Goal: Information Seeking & Learning: Find specific fact

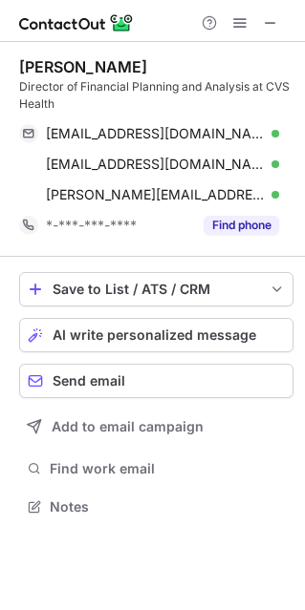
scroll to position [493, 305]
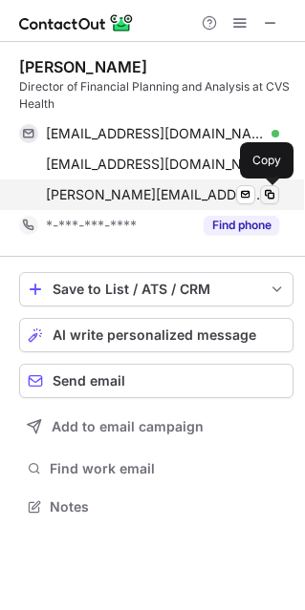
click at [269, 195] on span at bounding box center [269, 194] width 15 height 15
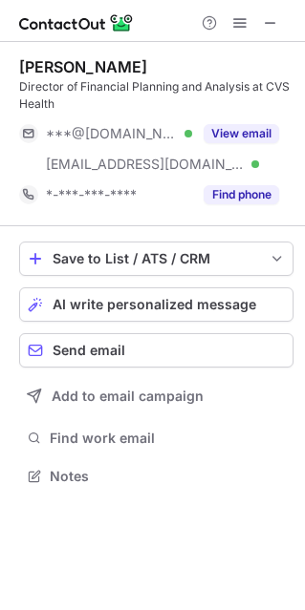
scroll to position [462, 305]
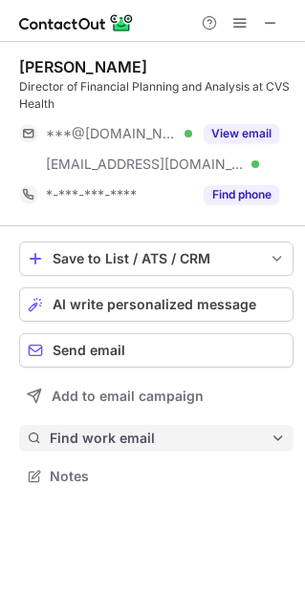
click at [86, 439] on span "Find work email" at bounding box center [160, 438] width 221 height 17
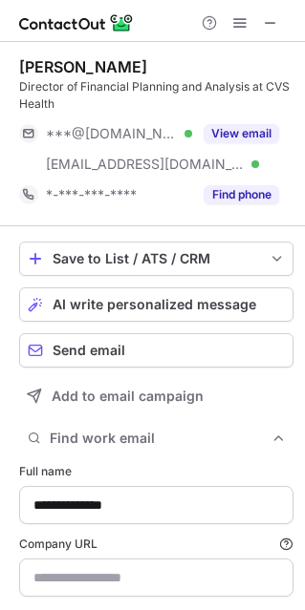
type input "**********"
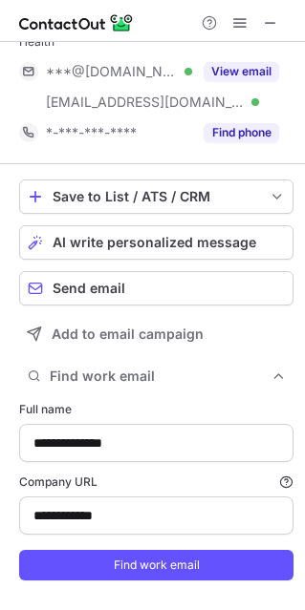
scroll to position [96, 0]
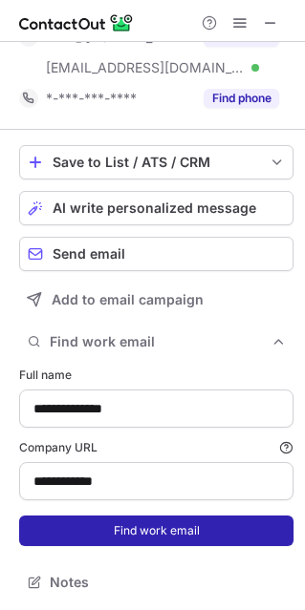
click at [119, 534] on button "Find work email" at bounding box center [156, 530] width 274 height 31
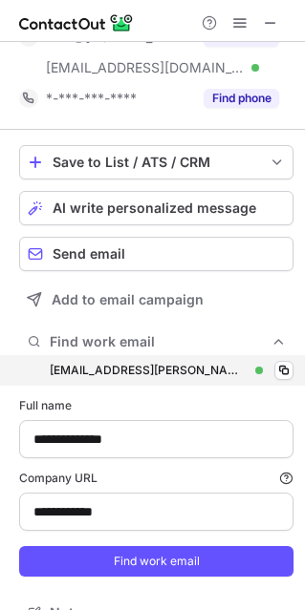
scroll to position [696, 291]
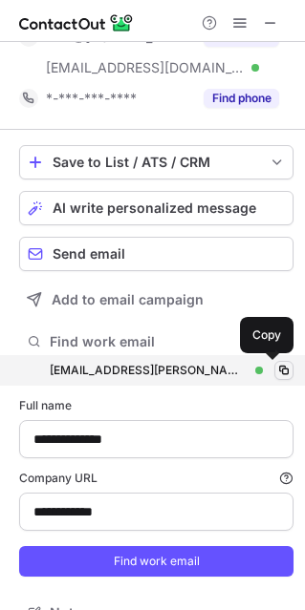
click at [276, 366] on span at bounding box center [283, 370] width 15 height 15
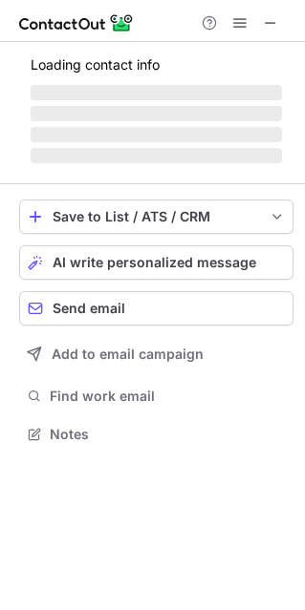
scroll to position [414, 305]
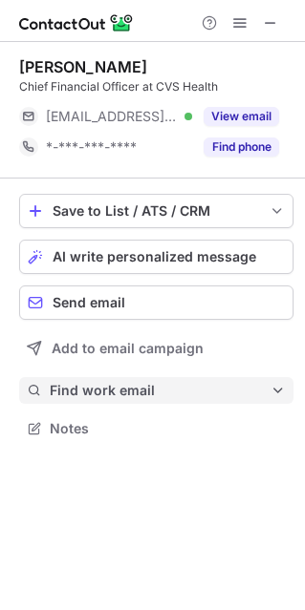
click at [105, 393] on span "Find work email" at bounding box center [160, 390] width 221 height 17
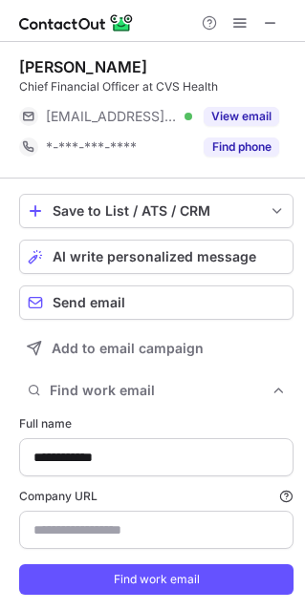
scroll to position [617, 291]
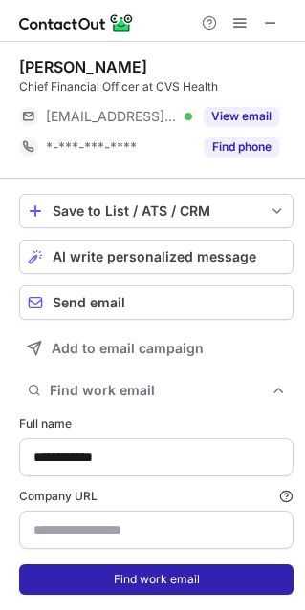
type input "**********"
click at [127, 569] on button "Find work email" at bounding box center [156, 579] width 274 height 31
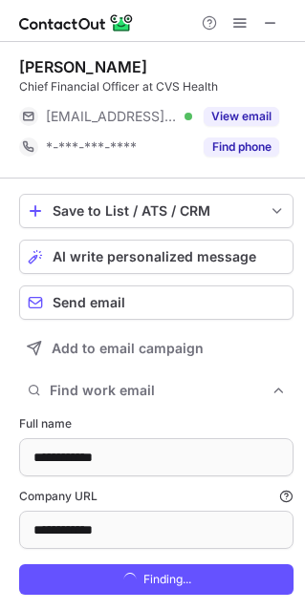
scroll to position [648, 291]
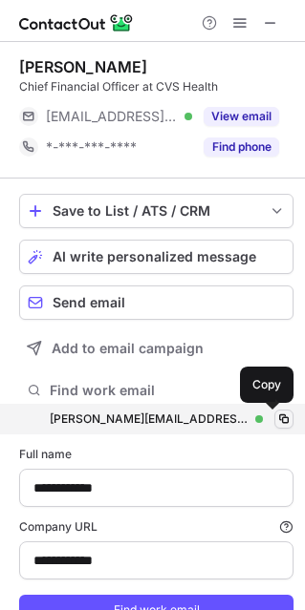
click at [276, 417] on span at bounding box center [283, 418] width 15 height 15
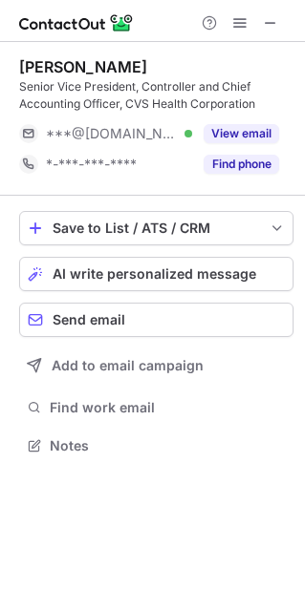
scroll to position [431, 305]
click at [114, 392] on div "Save to List / ATS / CRM List Select Lever Connect Greenhouse Connect Salesforc…" at bounding box center [156, 335] width 274 height 279
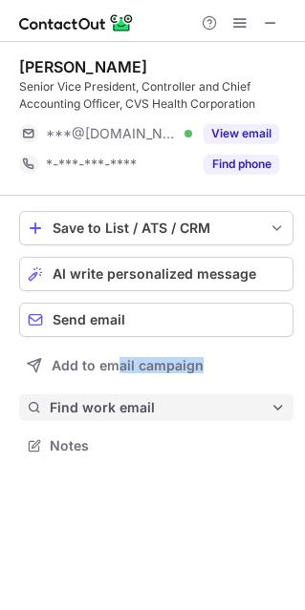
click at [110, 404] on span "Find work email" at bounding box center [160, 407] width 221 height 17
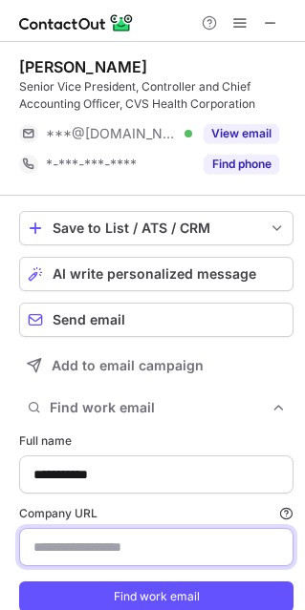
drag, startPoint x: 107, startPoint y: 556, endPoint x: 119, endPoint y: 561, distance: 13.7
click at [107, 556] on input "Company URL Finding work email will consume 1 credit if a match is found." at bounding box center [156, 547] width 274 height 38
paste input "**********"
type input "**********"
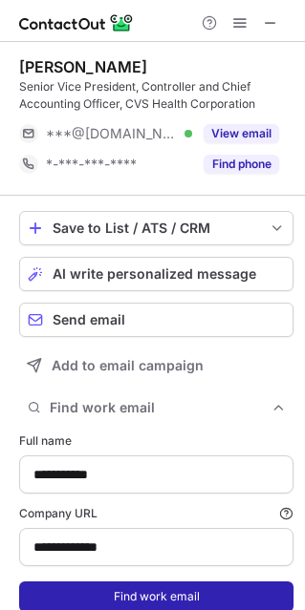
click at [104, 579] on form "**********" at bounding box center [156, 522] width 274 height 202
click at [113, 583] on button "Find work email" at bounding box center [156, 596] width 274 height 31
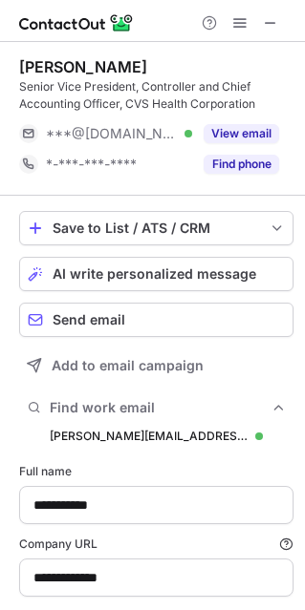
scroll to position [664, 291]
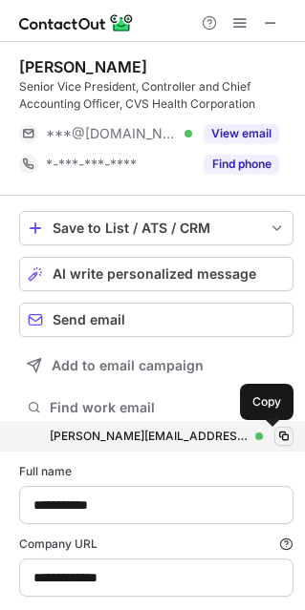
click at [276, 435] on span at bounding box center [283, 436] width 15 height 15
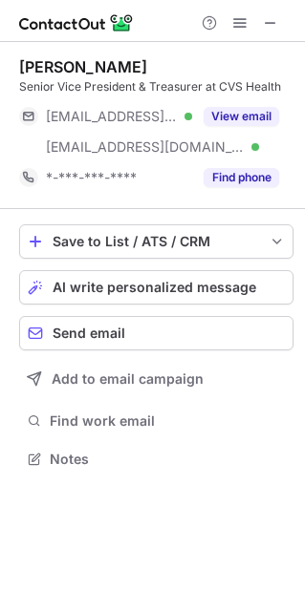
scroll to position [445, 305]
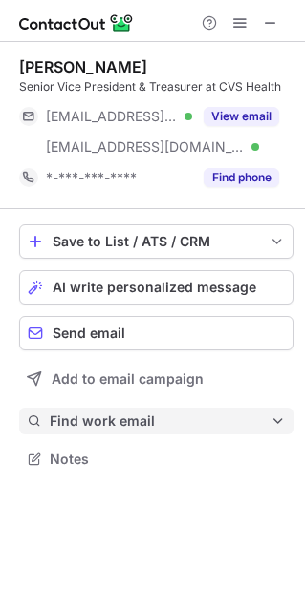
click at [100, 419] on span "Find work email" at bounding box center [160, 420] width 221 height 17
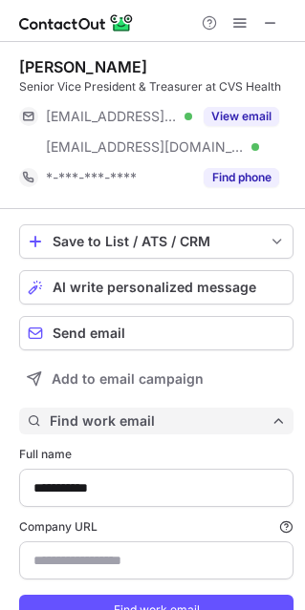
scroll to position [648, 291]
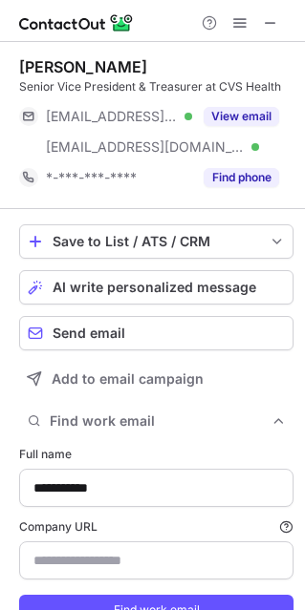
type input "**********"
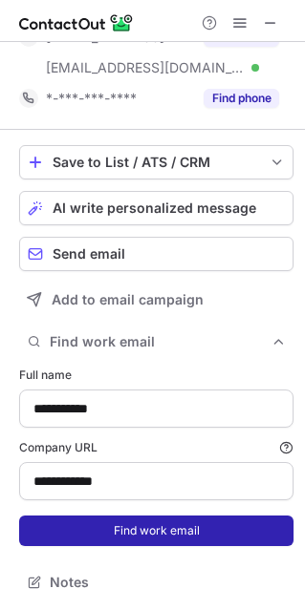
click at [136, 516] on button "Find work email" at bounding box center [156, 530] width 274 height 31
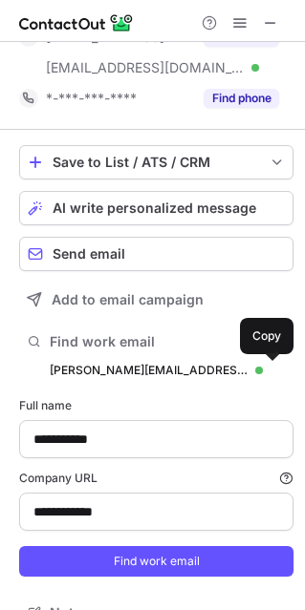
scroll to position [678, 291]
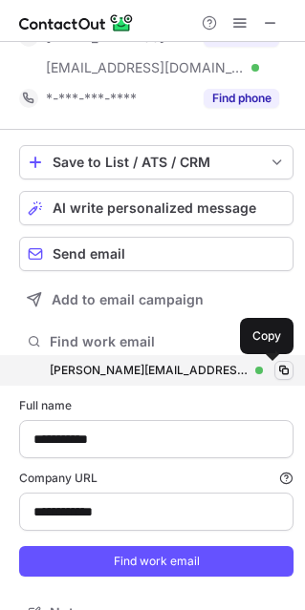
click at [276, 369] on span at bounding box center [283, 370] width 15 height 15
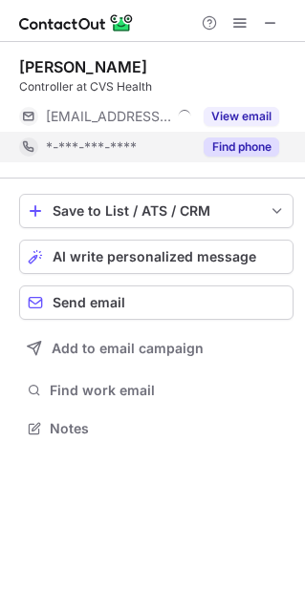
scroll to position [414, 305]
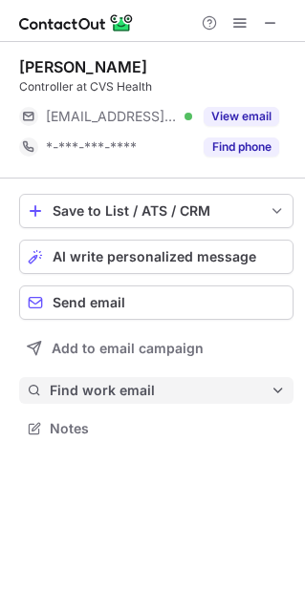
click at [99, 388] on span "Find work email" at bounding box center [160, 390] width 221 height 17
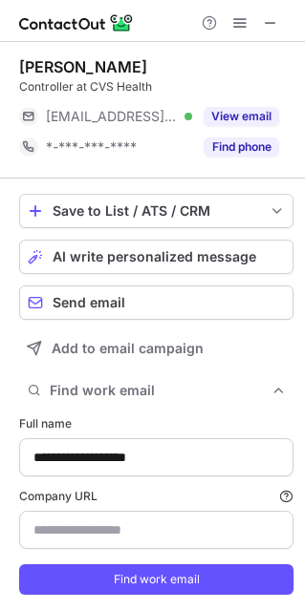
scroll to position [617, 291]
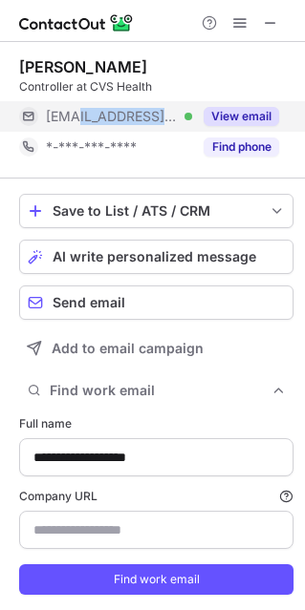
copy span "[DOMAIN_NAME]"
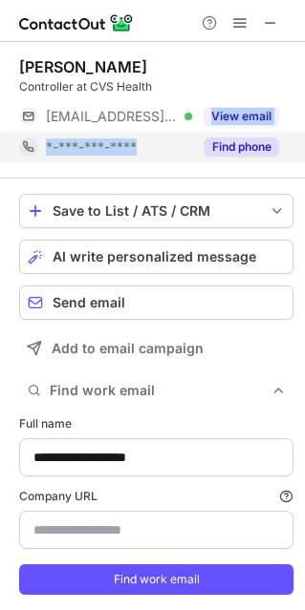
drag, startPoint x: 181, startPoint y: 108, endPoint x: 153, endPoint y: 160, distance: 59.8
click at [148, 148] on div "[PERSON_NAME] Controller at CVS Health [EMAIL_ADDRESS][DOMAIN_NAME] Verified Vi…" at bounding box center [156, 109] width 274 height 105
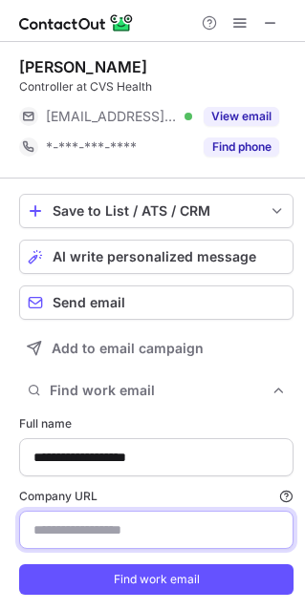
click at [129, 541] on input "Company URL Finding work email will consume 1 credit if a match is found." at bounding box center [156, 530] width 274 height 38
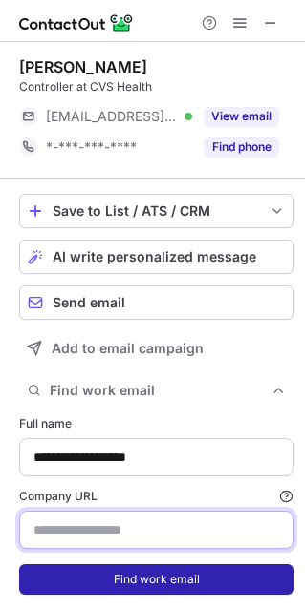
paste input "**********"
type input "**********"
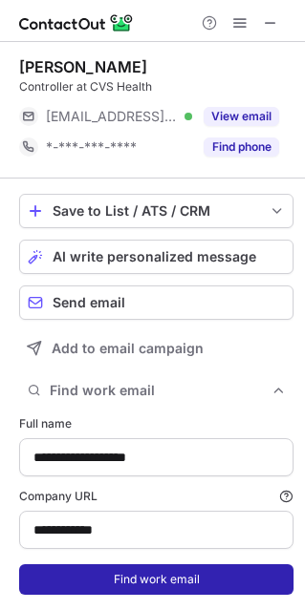
click at [121, 591] on button "Find work email" at bounding box center [156, 579] width 274 height 31
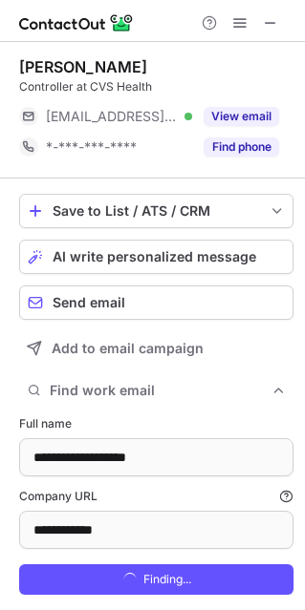
scroll to position [648, 291]
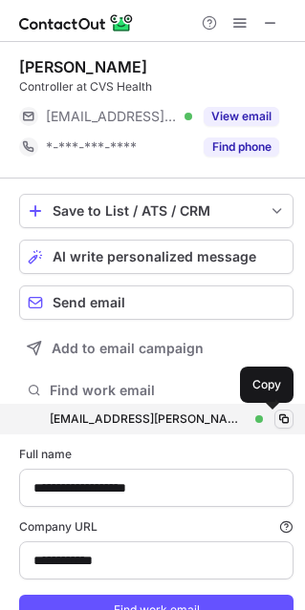
click at [277, 413] on span at bounding box center [283, 418] width 15 height 15
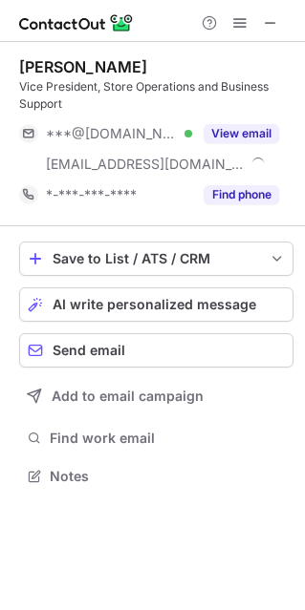
scroll to position [462, 305]
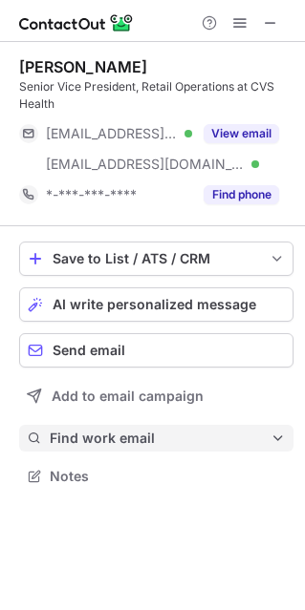
click at [111, 442] on span "Find work email" at bounding box center [160, 438] width 221 height 17
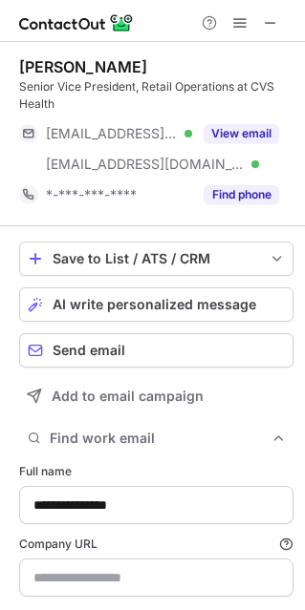
type input "**********"
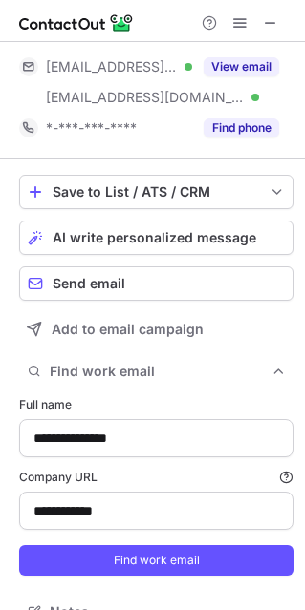
scroll to position [96, 0]
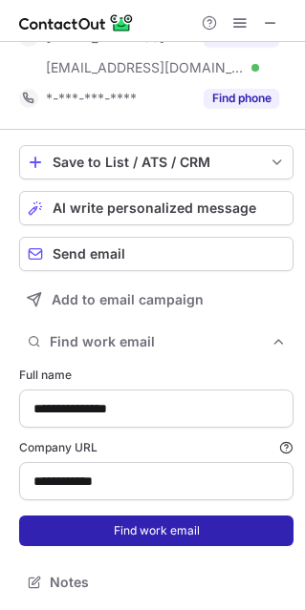
click at [145, 520] on button "Find work email" at bounding box center [156, 530] width 274 height 31
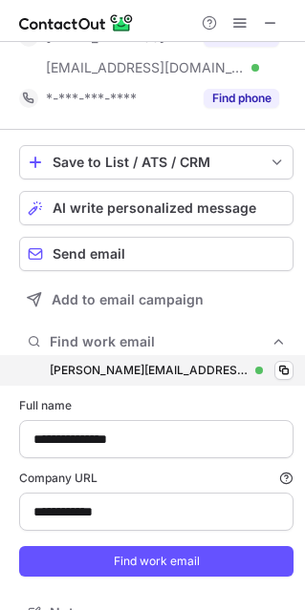
scroll to position [696, 291]
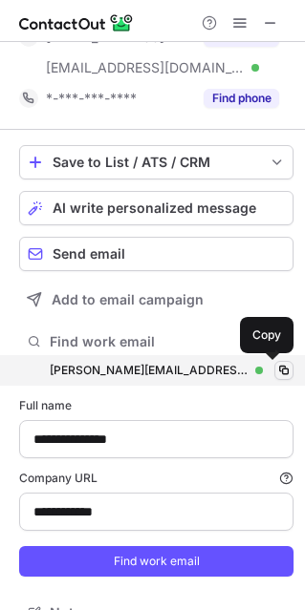
click at [276, 366] on span at bounding box center [283, 370] width 15 height 15
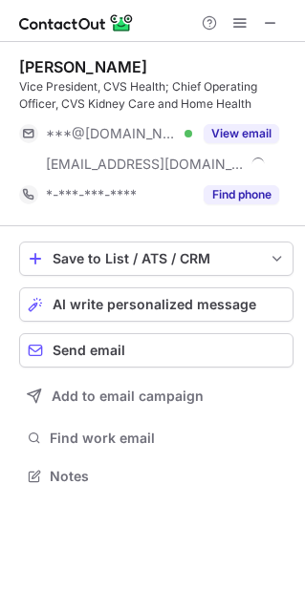
scroll to position [462, 305]
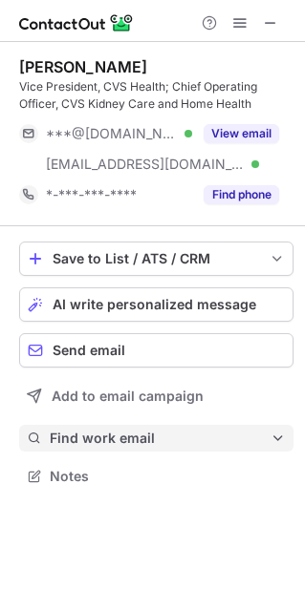
click at [92, 445] on span "Find work email" at bounding box center [160, 438] width 221 height 17
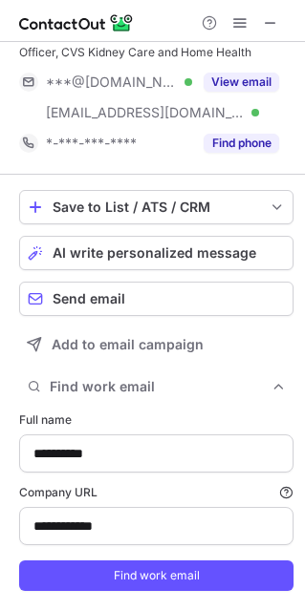
scroll to position [96, 0]
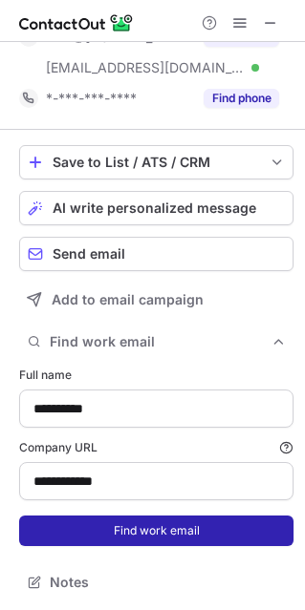
click at [137, 535] on button "Find work email" at bounding box center [156, 530] width 274 height 31
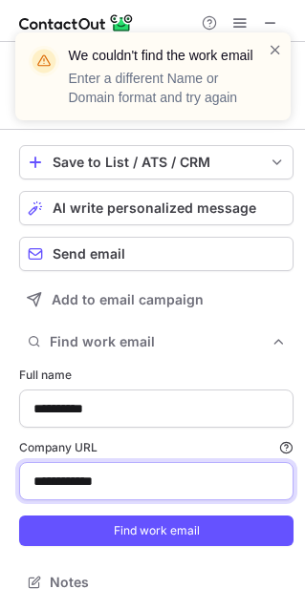
click at [87, 484] on input "**********" at bounding box center [156, 481] width 274 height 38
paste input "*"
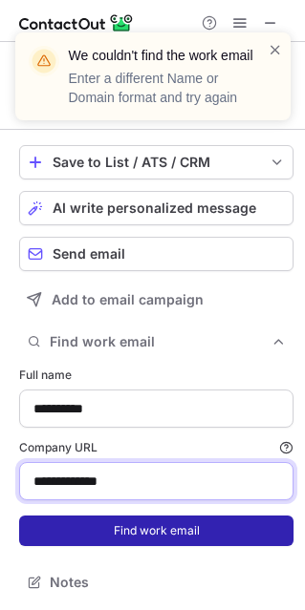
type input "**********"
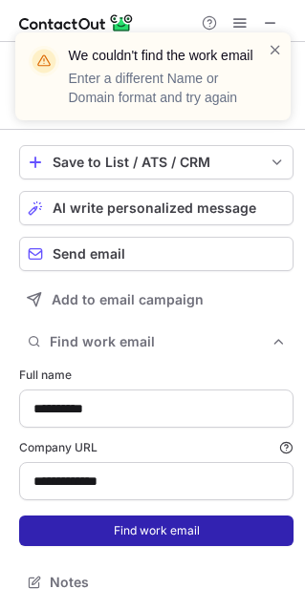
click at [108, 515] on button "Find work email" at bounding box center [156, 530] width 274 height 31
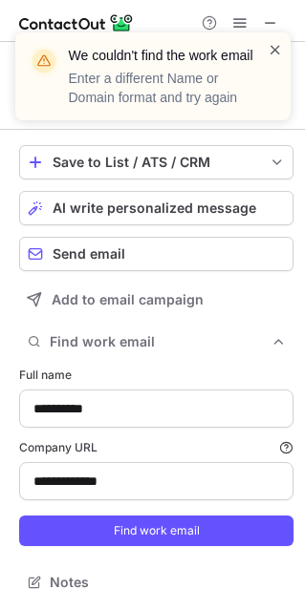
click at [268, 42] on span at bounding box center [274, 49] width 15 height 19
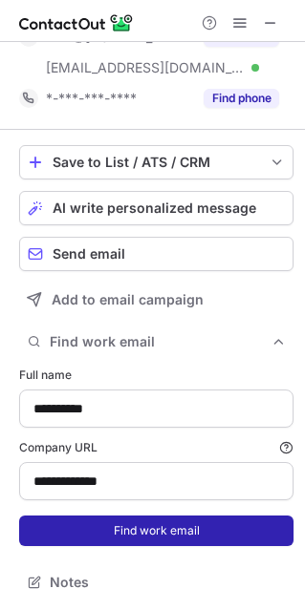
click at [139, 536] on button "Find work email" at bounding box center [156, 530] width 274 height 31
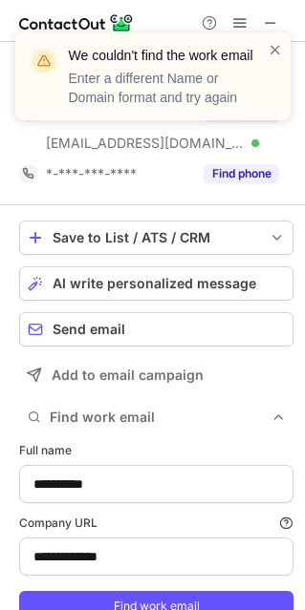
scroll to position [0, 0]
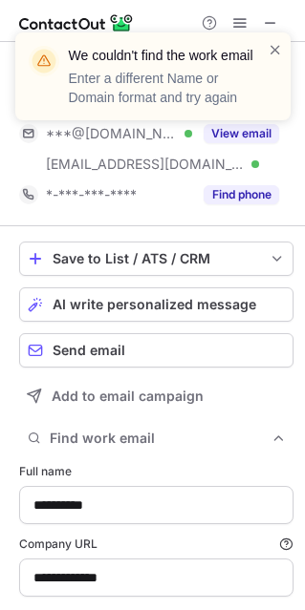
click at [225, 140] on div "We couldn't find the work email Enter a different Name or Domain format and try…" at bounding box center [152, 83] width 305 height 141
click at [233, 144] on div "We couldn't find the work email Enter a different Name or Domain format and try…" at bounding box center [152, 83] width 305 height 141
click at [233, 137] on div "We couldn't find the work email Enter a different Name or Domain format and try…" at bounding box center [152, 83] width 305 height 141
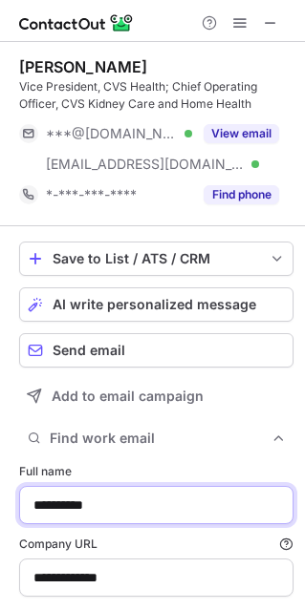
drag, startPoint x: 90, startPoint y: 504, endPoint x: 132, endPoint y: 508, distance: 42.2
click at [132, 508] on input "**********" at bounding box center [156, 505] width 274 height 38
paste input "*****"
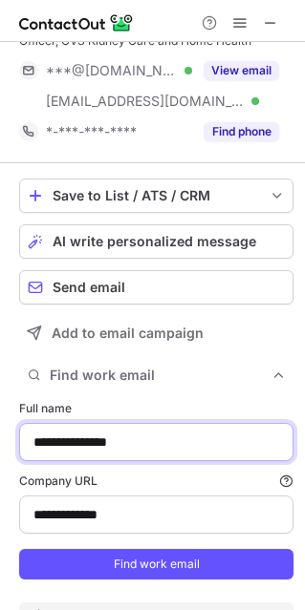
scroll to position [96, 0]
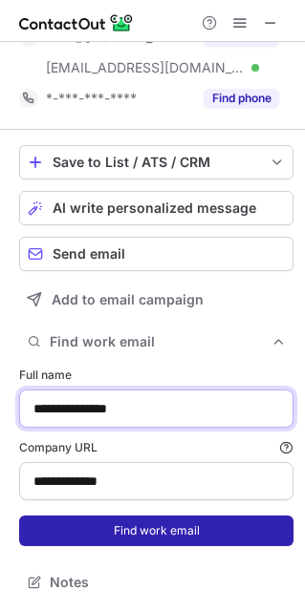
type input "**********"
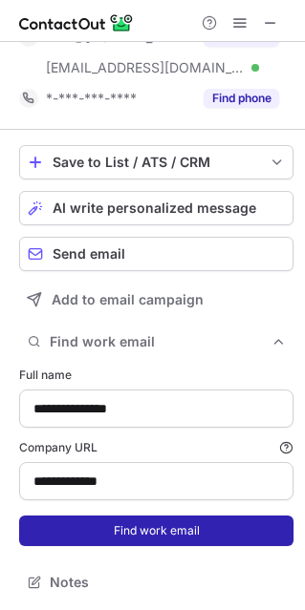
click at [95, 526] on button "Find work email" at bounding box center [156, 530] width 274 height 31
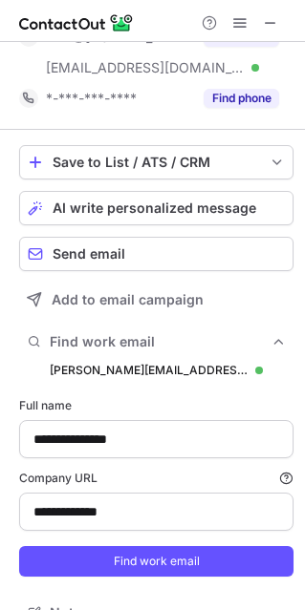
scroll to position [696, 291]
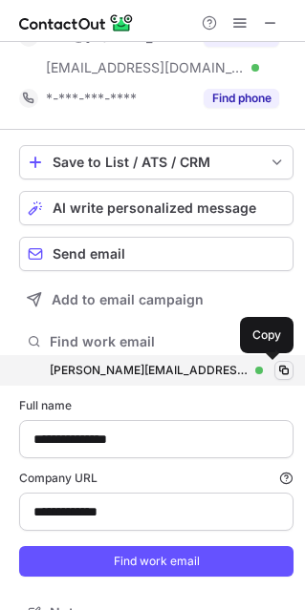
click at [276, 376] on span at bounding box center [283, 370] width 15 height 15
click at [276, 363] on span at bounding box center [283, 370] width 15 height 15
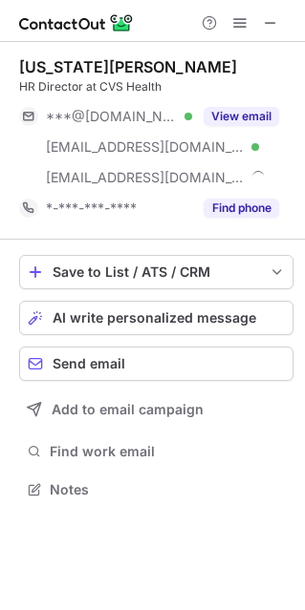
scroll to position [476, 305]
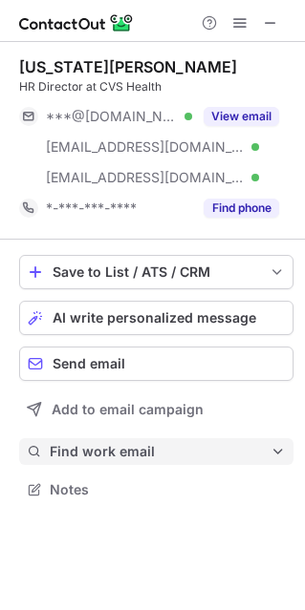
click at [93, 446] on span "Find work email" at bounding box center [160, 451] width 221 height 17
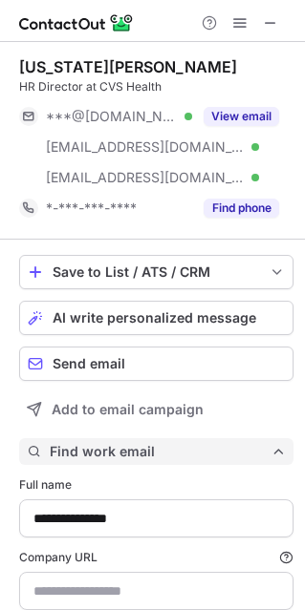
type input "**********"
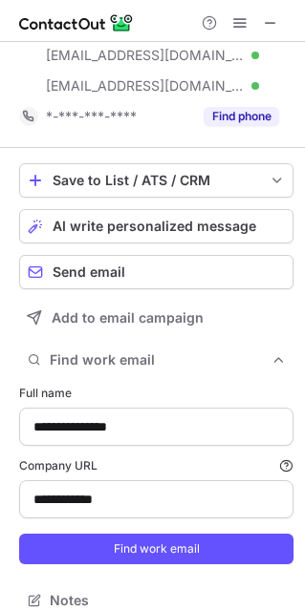
scroll to position [109, 0]
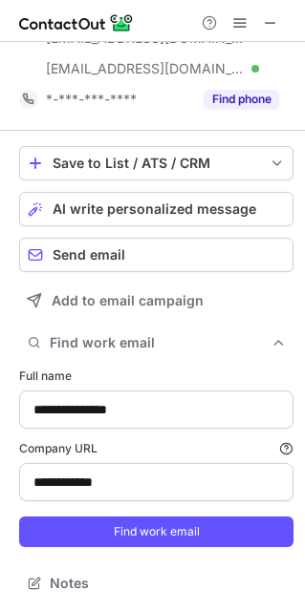
click at [127, 514] on form "**********" at bounding box center [156, 457] width 274 height 202
click at [178, 514] on form "**********" at bounding box center [156, 457] width 274 height 202
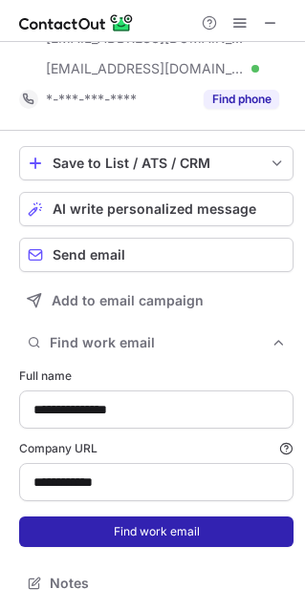
click at [160, 516] on button "Find work email" at bounding box center [156, 531] width 274 height 31
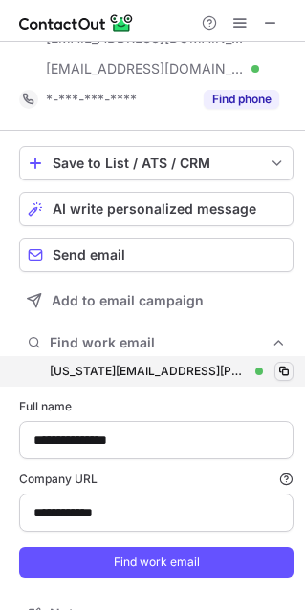
scroll to position [708, 291]
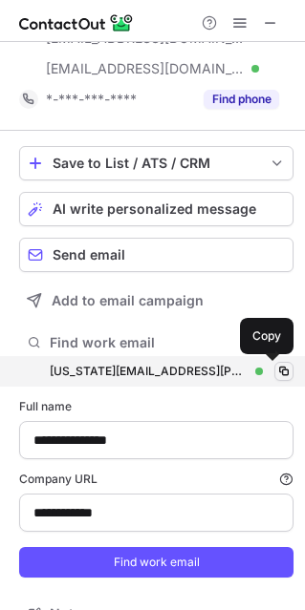
click at [276, 374] on span at bounding box center [283, 371] width 15 height 15
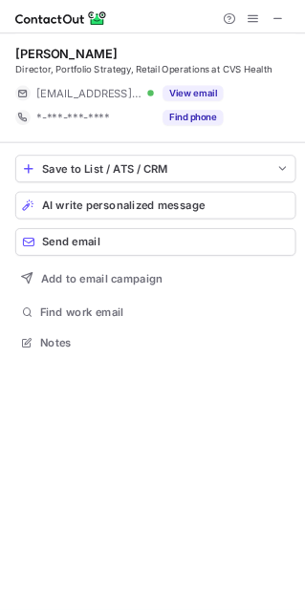
scroll to position [431, 305]
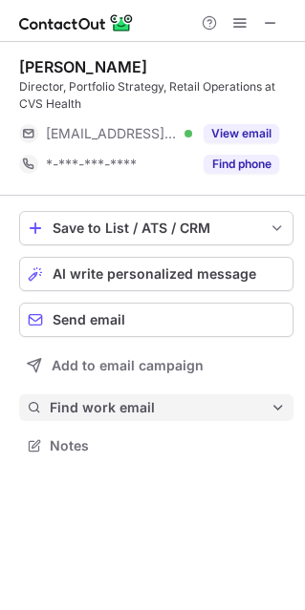
click at [68, 399] on span "Find work email" at bounding box center [160, 407] width 221 height 17
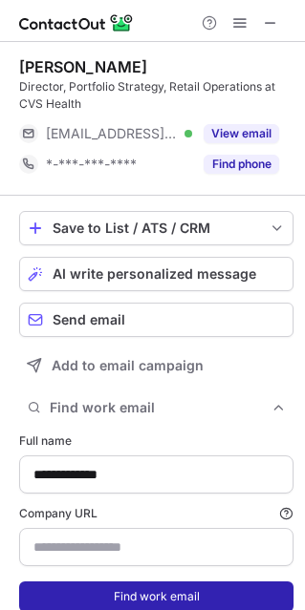
type input "**********"
click at [143, 591] on button "Find work email" at bounding box center [156, 596] width 274 height 31
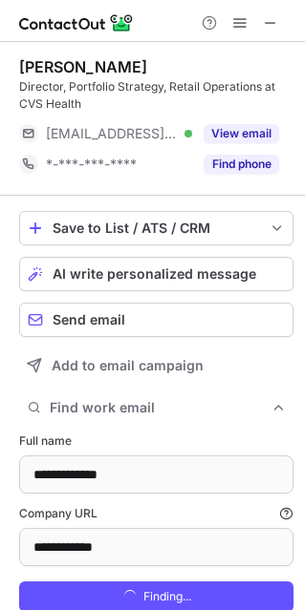
scroll to position [664, 291]
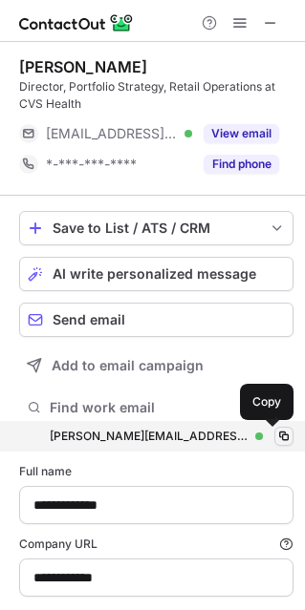
click at [277, 436] on span at bounding box center [283, 436] width 15 height 15
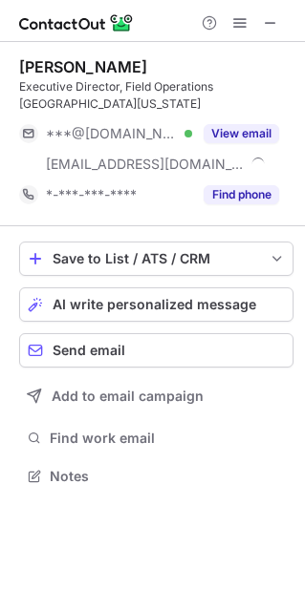
scroll to position [462, 305]
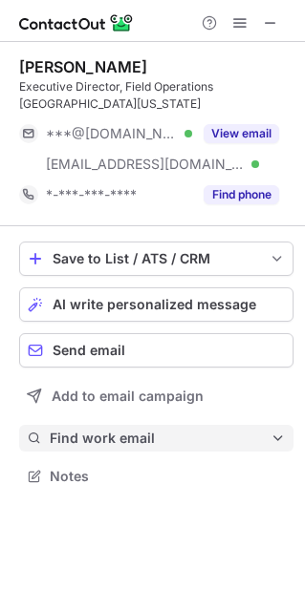
click at [62, 442] on span "Find work email" at bounding box center [160, 438] width 221 height 17
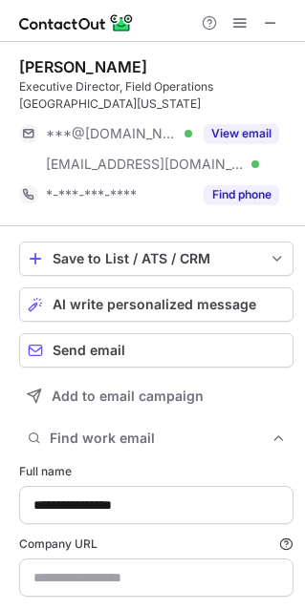
scroll to position [664, 291]
type input "**********"
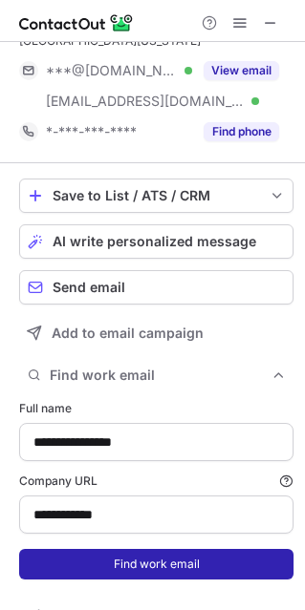
scroll to position [96, 0]
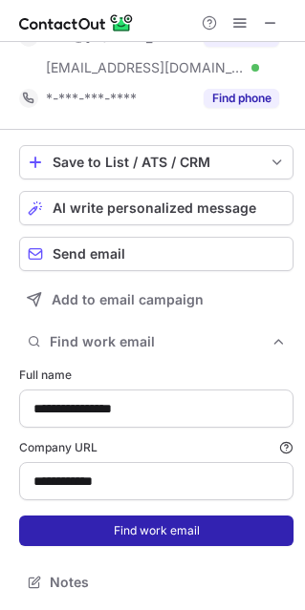
click at [100, 524] on button "Find work email" at bounding box center [156, 530] width 274 height 31
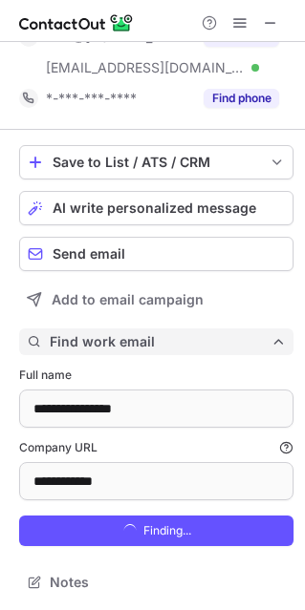
scroll to position [696, 291]
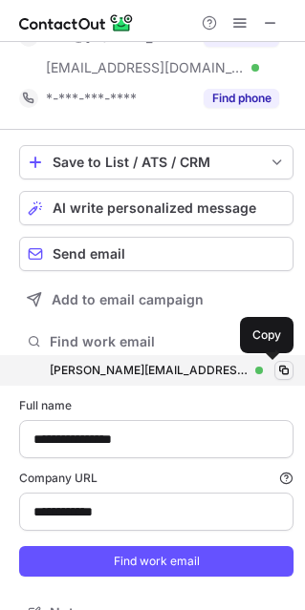
click at [276, 365] on span at bounding box center [283, 370] width 15 height 15
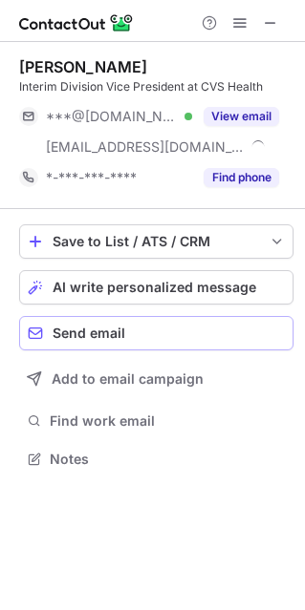
scroll to position [445, 305]
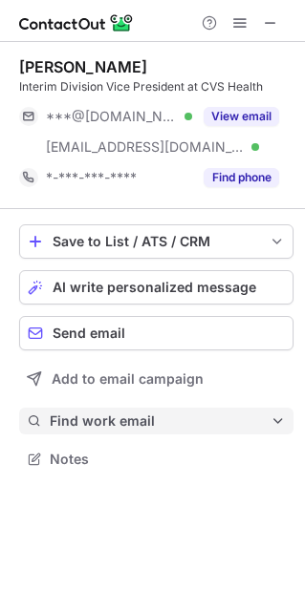
click at [91, 415] on span "Find work email" at bounding box center [160, 420] width 221 height 17
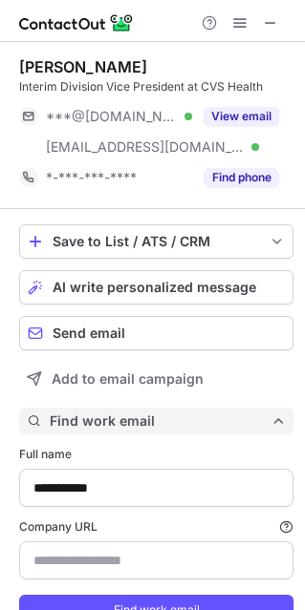
type input "**********"
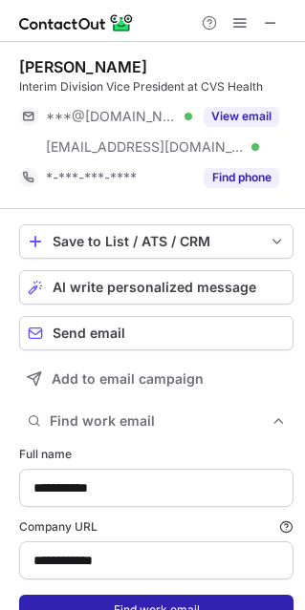
click at [138, 601] on button "Find work email" at bounding box center [156, 610] width 274 height 31
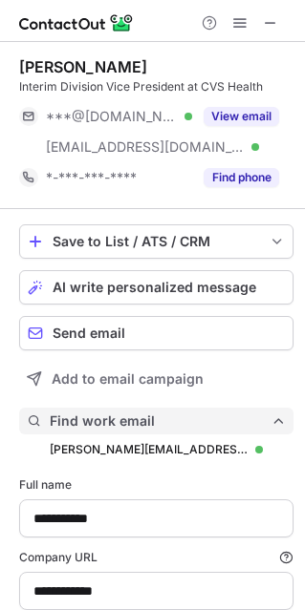
scroll to position [678, 291]
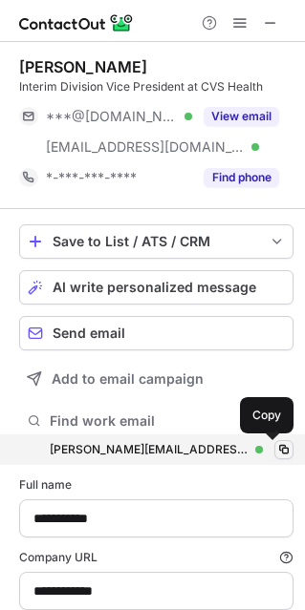
click at [276, 449] on span at bounding box center [283, 449] width 15 height 15
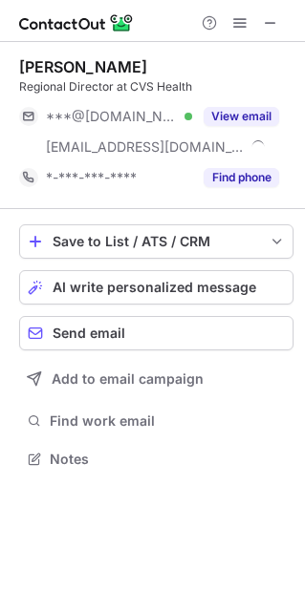
scroll to position [445, 305]
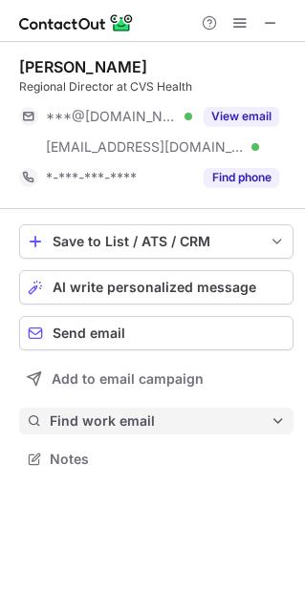
click at [95, 417] on span "Find work email" at bounding box center [160, 420] width 221 height 17
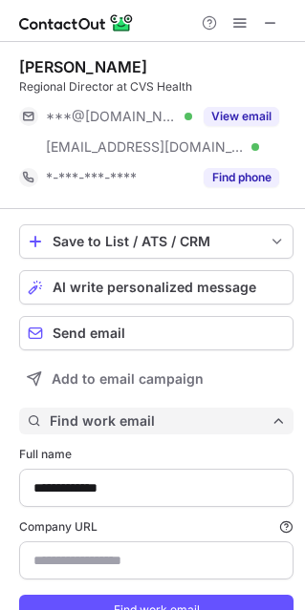
scroll to position [648, 291]
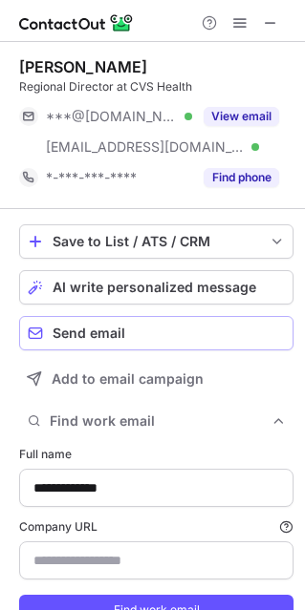
type input "**********"
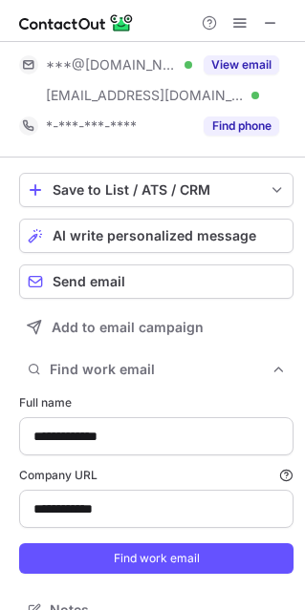
scroll to position [79, 0]
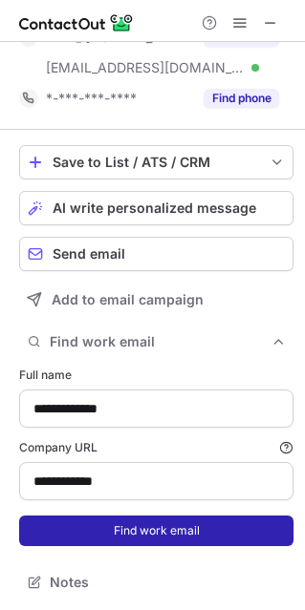
click at [91, 536] on button "Find work email" at bounding box center [156, 530] width 274 height 31
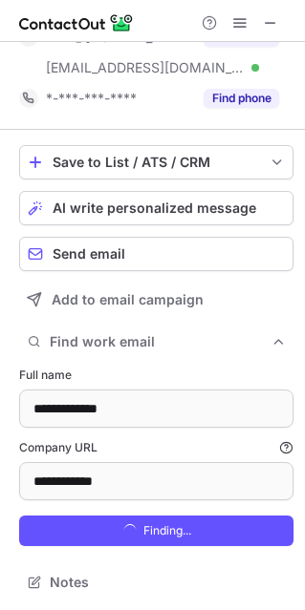
scroll to position [678, 291]
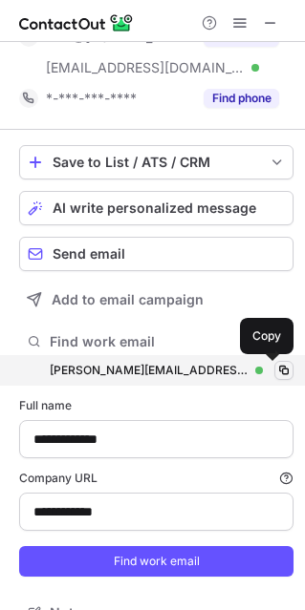
click at [277, 370] on span at bounding box center [283, 370] width 15 height 15
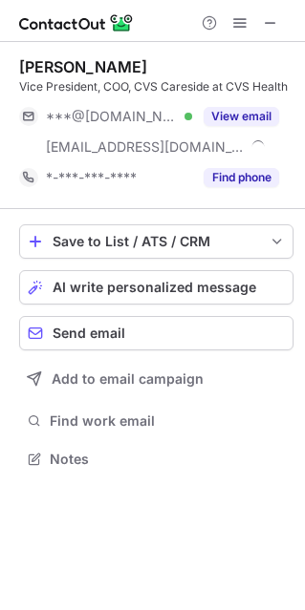
scroll to position [445, 305]
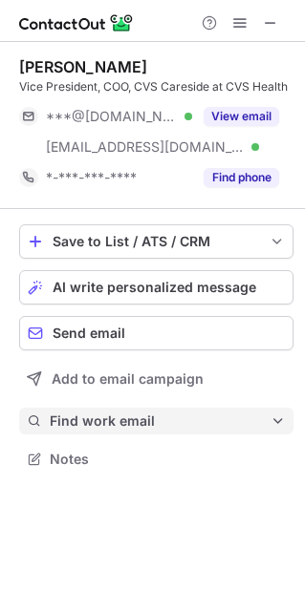
click at [78, 422] on span "Find work email" at bounding box center [160, 420] width 221 height 17
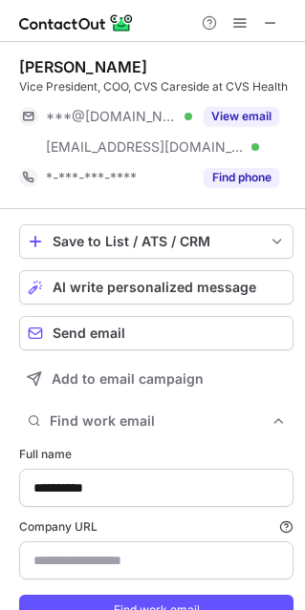
scroll to position [96, 0]
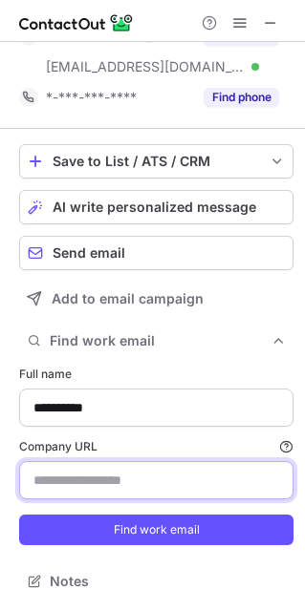
click at [85, 493] on input "Company URL Finding work email will consume 1 credit if a match is found." at bounding box center [156, 480] width 274 height 38
paste input "**********"
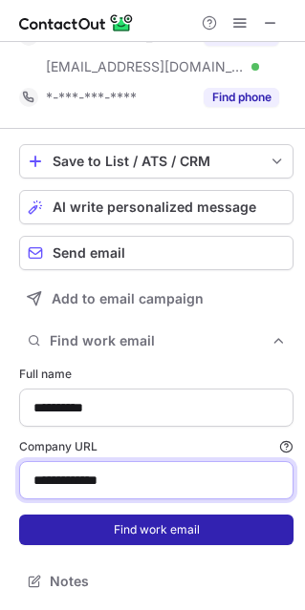
type input "**********"
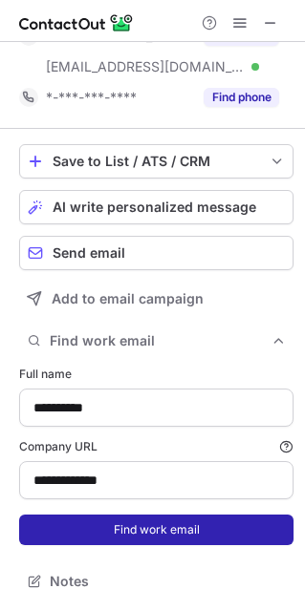
click at [138, 541] on button "Find work email" at bounding box center [156, 530] width 274 height 31
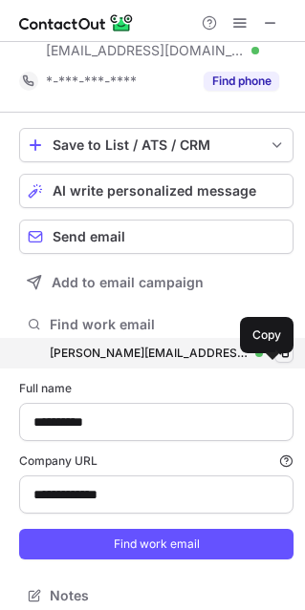
click at [276, 361] on span at bounding box center [283, 353] width 15 height 15
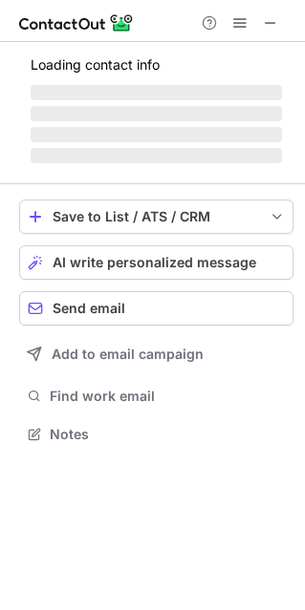
scroll to position [462, 305]
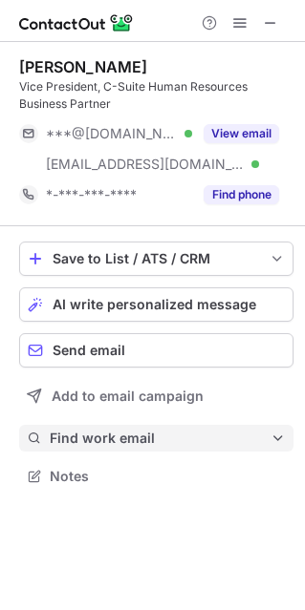
click at [76, 451] on button "Find work email" at bounding box center [156, 438] width 274 height 27
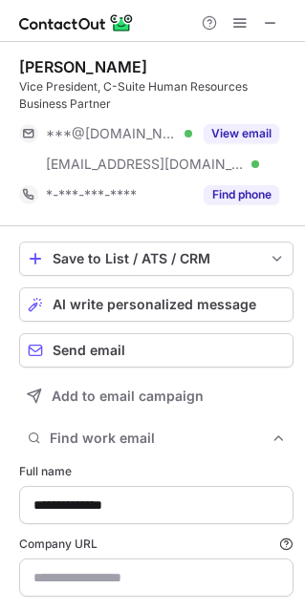
type input "**********"
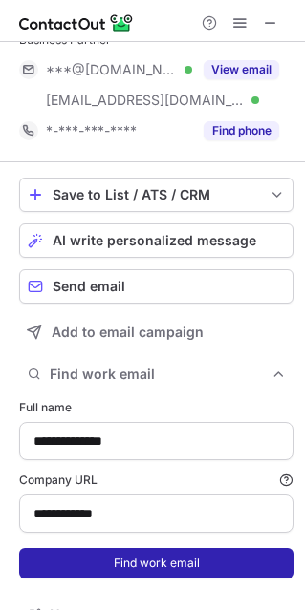
scroll to position [96, 0]
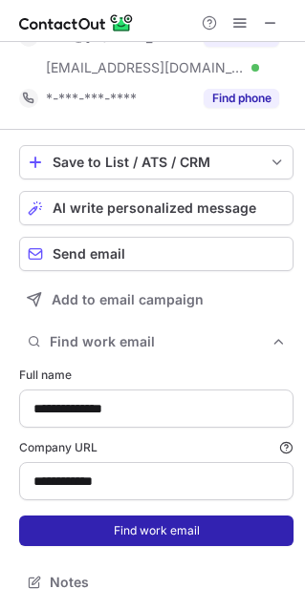
click at [103, 533] on button "Find work email" at bounding box center [156, 530] width 274 height 31
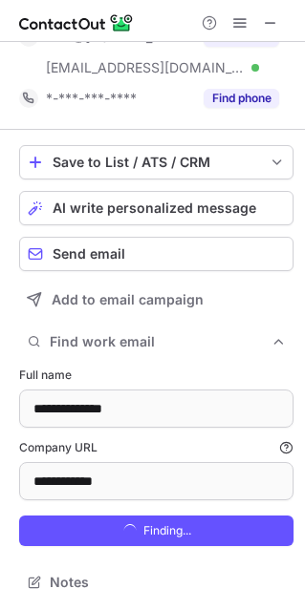
scroll to position [696, 291]
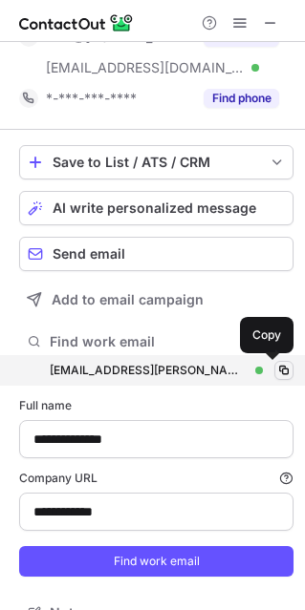
click at [276, 368] on span at bounding box center [283, 370] width 15 height 15
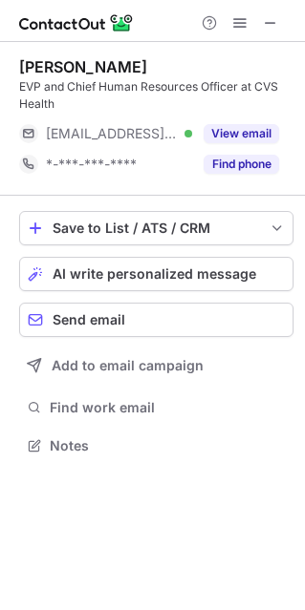
scroll to position [431, 305]
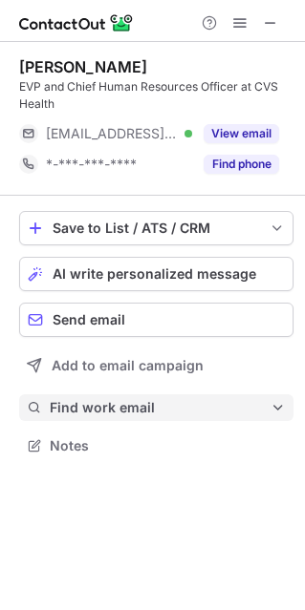
drag, startPoint x: 75, startPoint y: 411, endPoint x: 87, endPoint y: 419, distance: 13.8
click at [75, 412] on span "Find work email" at bounding box center [160, 407] width 221 height 17
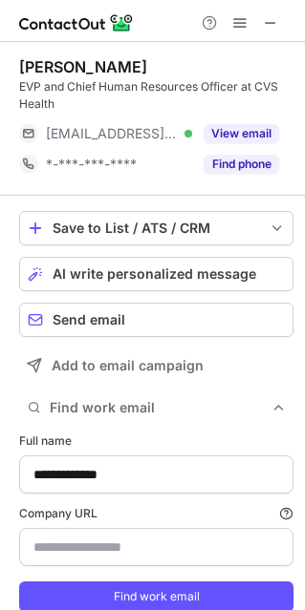
scroll to position [634, 291]
type input "**********"
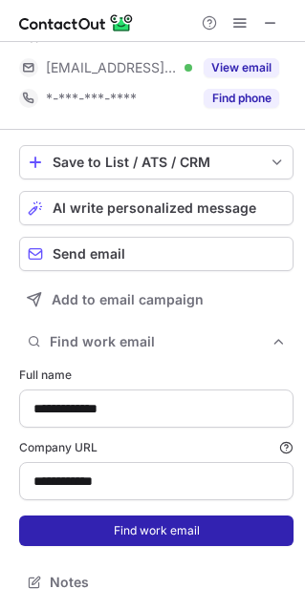
click at [129, 522] on button "Find work email" at bounding box center [156, 530] width 274 height 31
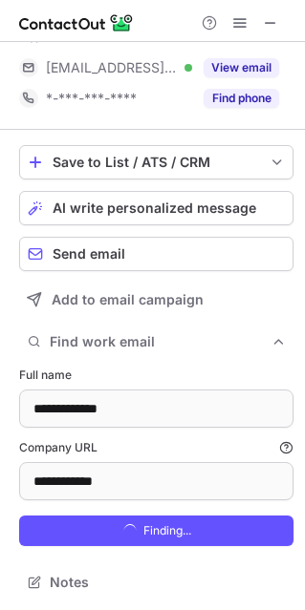
scroll to position [664, 291]
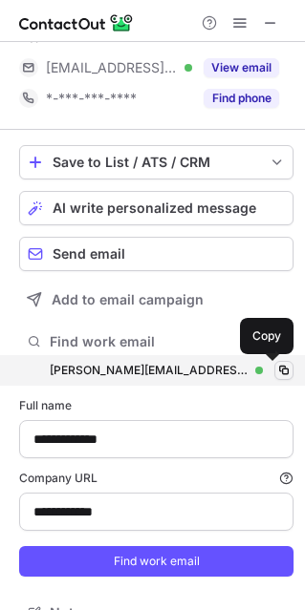
click at [276, 368] on span at bounding box center [283, 370] width 15 height 15
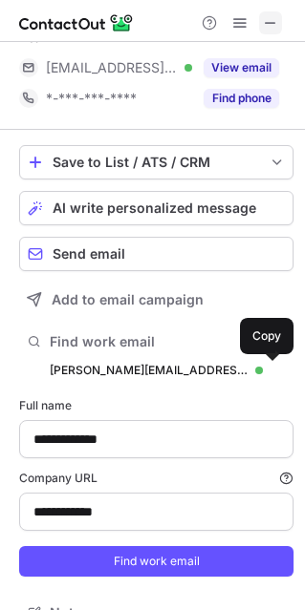
click at [267, 16] on span at bounding box center [270, 22] width 15 height 15
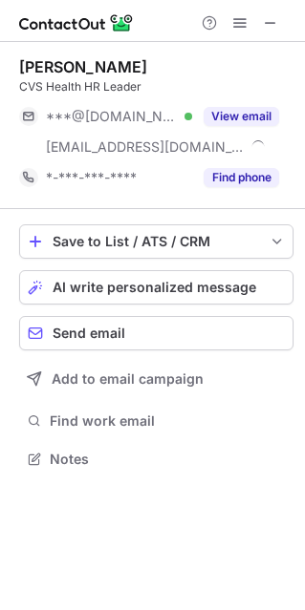
scroll to position [445, 305]
click at [124, 404] on div "Save to List / ATS / CRM List Select Lever Connect Greenhouse Connect Salesforc…" at bounding box center [156, 348] width 274 height 279
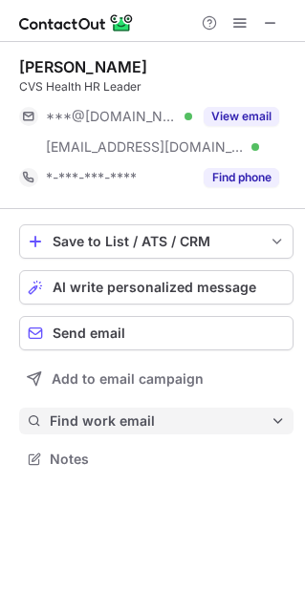
click at [124, 417] on span "Find work email" at bounding box center [160, 420] width 221 height 17
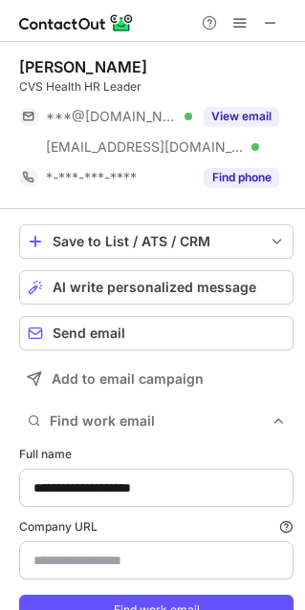
type input "**********"
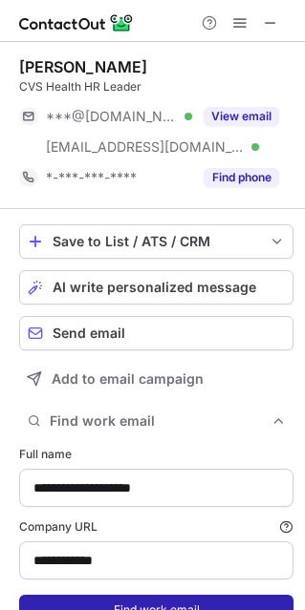
click at [130, 601] on button "Find work email" at bounding box center [156, 610] width 274 height 31
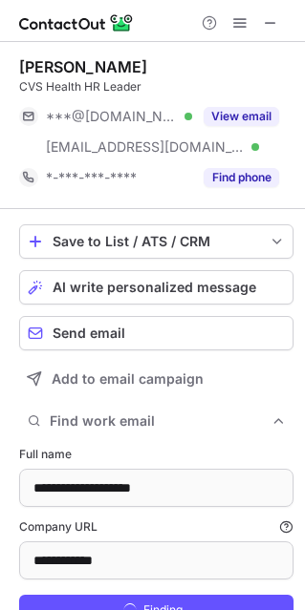
scroll to position [678, 291]
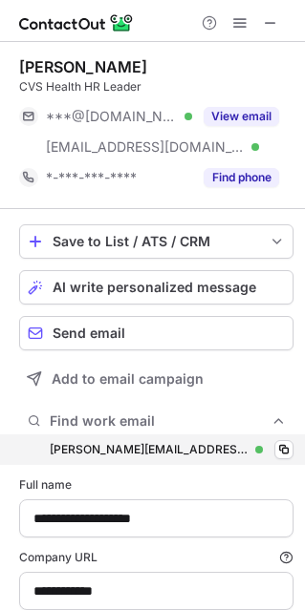
click at [270, 437] on div "christine.fitzgerald@caremark.com christine.fitzgerald@caremark.com Verified Co…" at bounding box center [156, 449] width 274 height 31
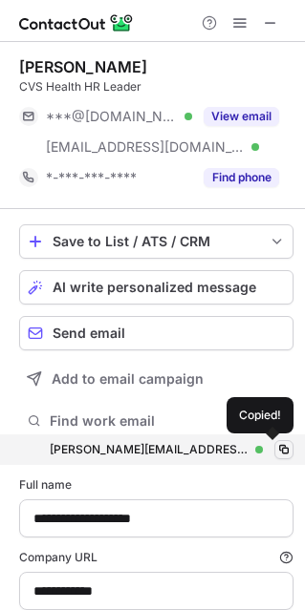
click at [276, 453] on span at bounding box center [283, 449] width 15 height 15
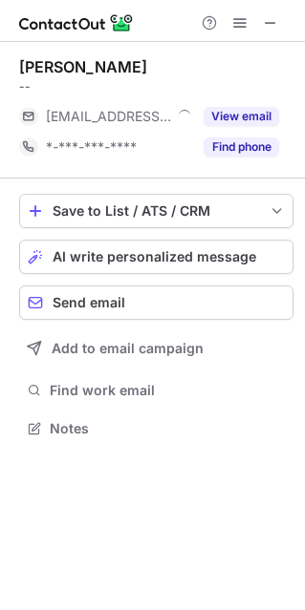
scroll to position [414, 305]
click at [82, 408] on div "Save to List / ATS / CRM List Select Lever Connect Greenhouse Connect Salesforc…" at bounding box center [156, 318] width 274 height 279
click at [73, 403] on div "Save to List / ATS / CRM List Select Lever Connect Greenhouse Connect Salesforc…" at bounding box center [156, 318] width 274 height 279
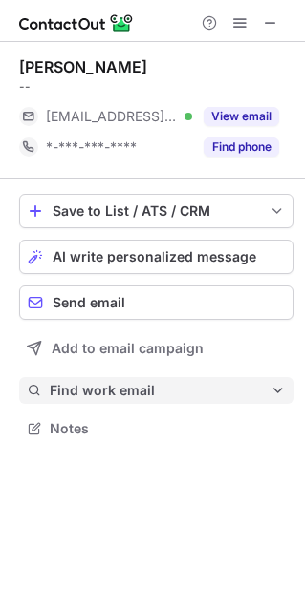
click at [90, 384] on span "Find work email" at bounding box center [160, 390] width 221 height 17
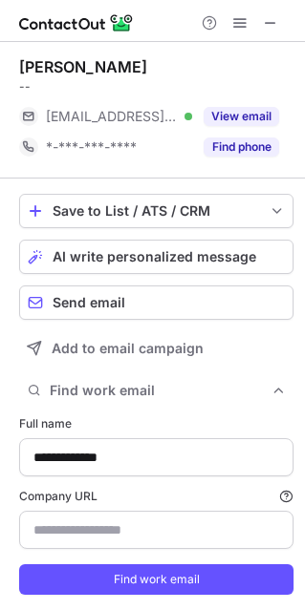
type input "**********"
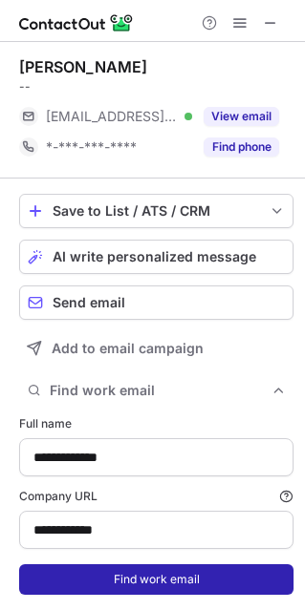
click at [118, 580] on button "Find work email" at bounding box center [156, 579] width 274 height 31
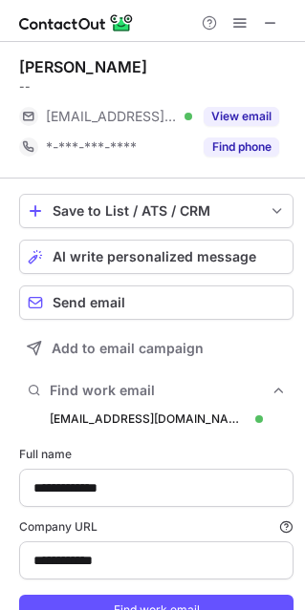
scroll to position [648, 291]
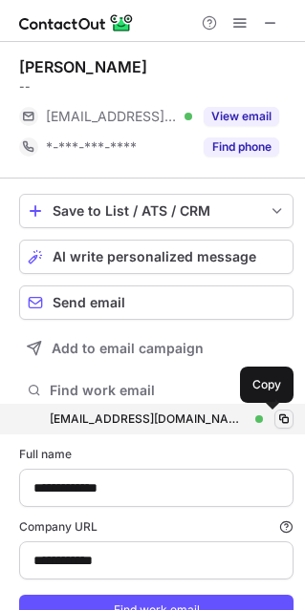
click at [276, 415] on span at bounding box center [283, 418] width 15 height 15
